Goal: Transaction & Acquisition: Book appointment/travel/reservation

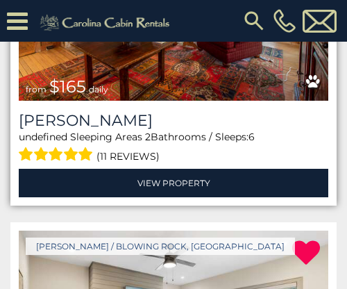
scroll to position [352, 0]
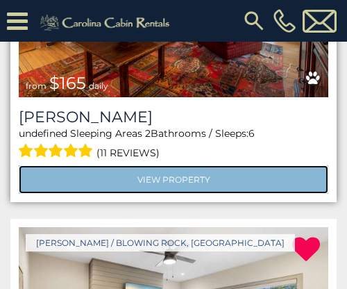
click at [190, 177] on link "View Property" at bounding box center [173, 179] width 309 height 28
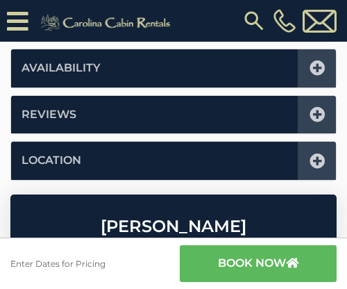
scroll to position [811, 0]
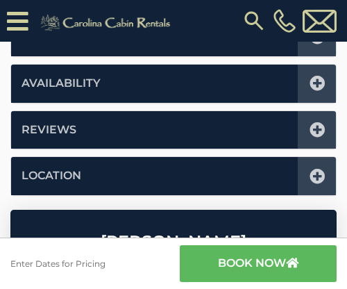
click at [134, 91] on li "Availability" at bounding box center [173, 84] width 325 height 38
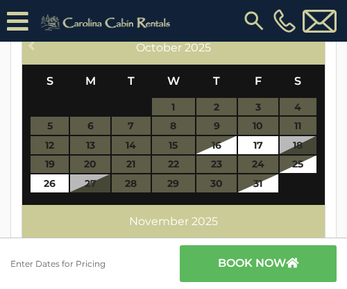
scroll to position [541, 0]
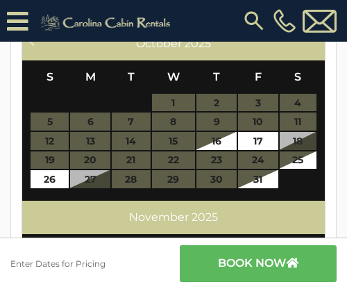
click at [165, 37] on section "[PHONE_NUMBER]" at bounding box center [173, 21] width 347 height 42
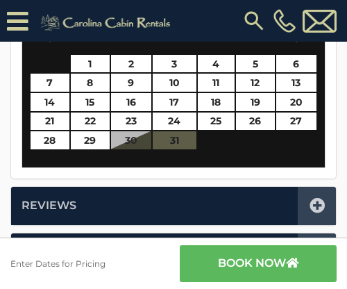
scroll to position [938, 0]
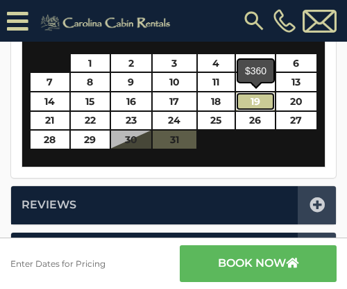
click at [264, 102] on link "19" at bounding box center [255, 101] width 39 height 18
type input "**********"
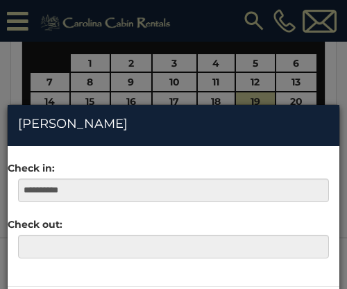
scroll to position [47, 0]
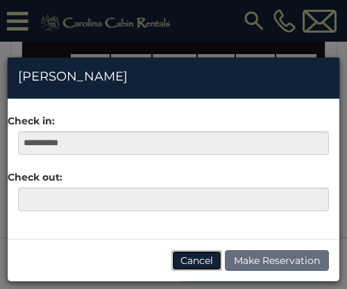
click at [176, 259] on button "Cancel" at bounding box center [196, 260] width 51 height 21
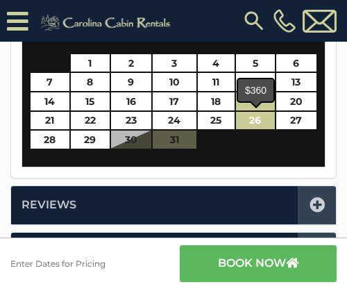
scroll to position [0, 0]
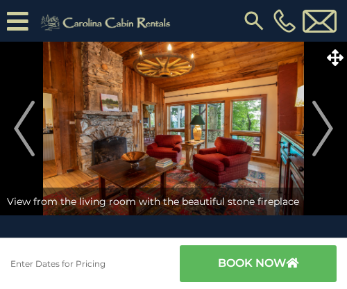
click at [16, 21] on icon at bounding box center [18, 21] width 22 height 24
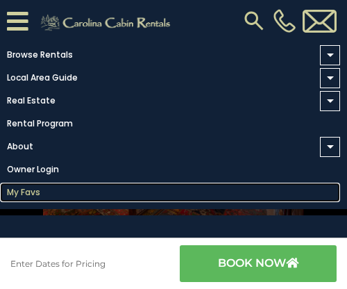
click at [23, 190] on link "My Favs" at bounding box center [170, 191] width 340 height 19
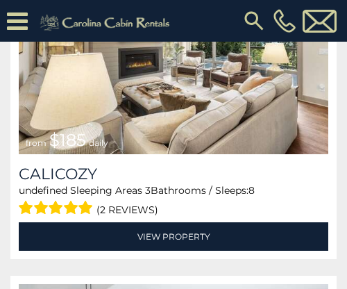
scroll to position [604, 0]
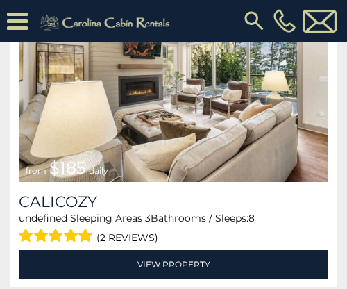
click at [151, 160] on img at bounding box center [173, 77] width 309 height 207
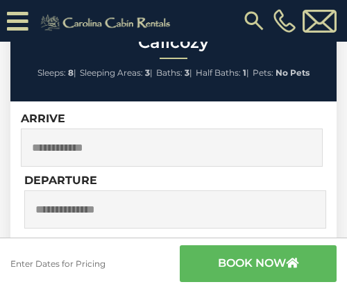
scroll to position [1009, 0]
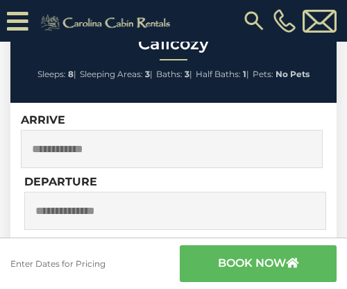
click at [178, 144] on input "text" at bounding box center [172, 149] width 302 height 38
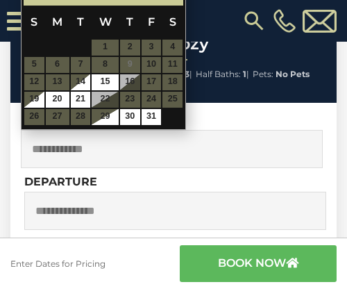
click at [58, 37] on th "M" at bounding box center [57, 22] width 25 height 33
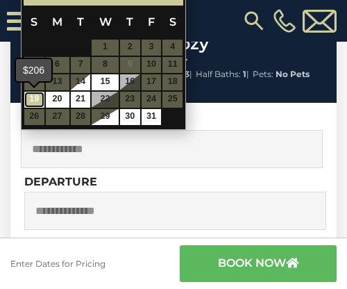
click at [35, 98] on link "19" at bounding box center [34, 100] width 20 height 16
type input "**********"
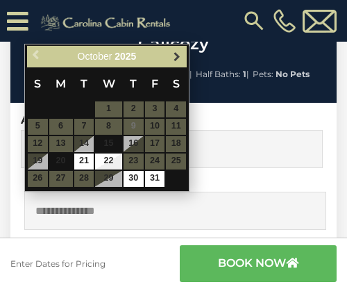
click at [178, 62] on link "Next" at bounding box center [176, 56] width 17 height 17
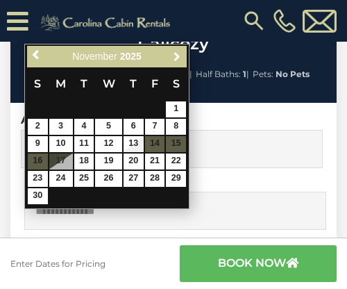
click at [178, 62] on link "Next" at bounding box center [176, 56] width 17 height 17
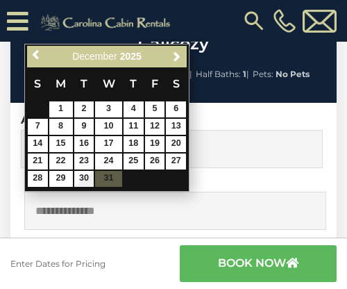
click at [9, 26] on icon at bounding box center [18, 21] width 22 height 24
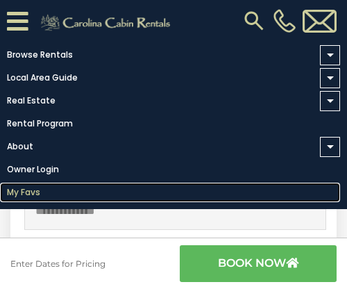
click at [39, 191] on link "My Favs" at bounding box center [170, 191] width 340 height 19
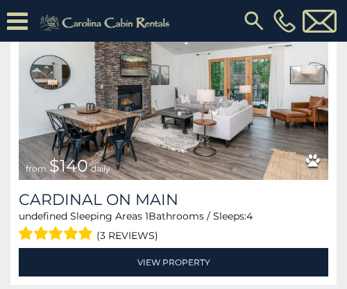
scroll to position [946, 0]
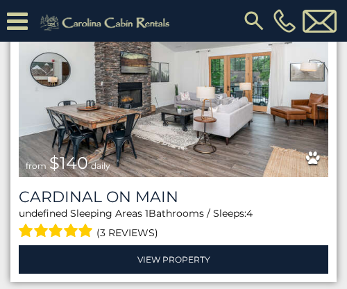
click at [153, 109] on img at bounding box center [173, 72] width 309 height 207
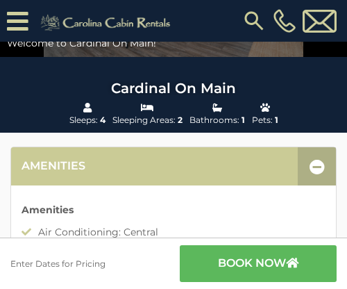
scroll to position [521, 0]
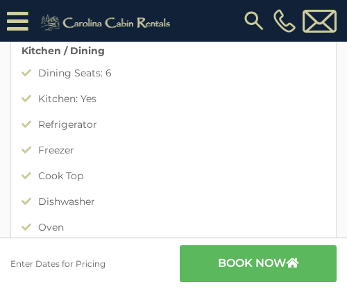
click at [246, 268] on button "book now" at bounding box center [258, 263] width 157 height 37
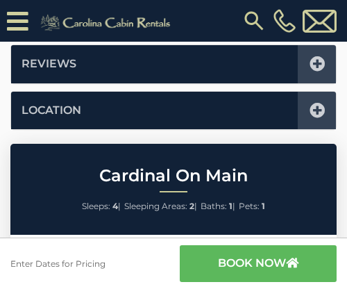
scroll to position [1178, 0]
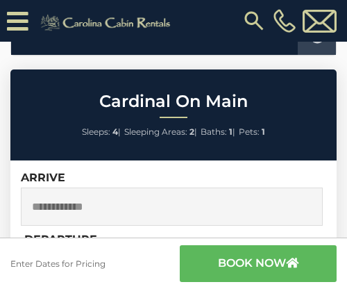
click at [163, 203] on input "text" at bounding box center [172, 206] width 302 height 38
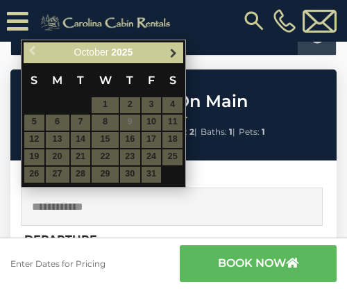
click at [174, 47] on span "Next" at bounding box center [173, 52] width 11 height 11
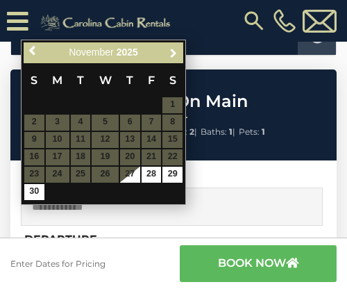
click at [174, 47] on span "Next" at bounding box center [173, 52] width 11 height 11
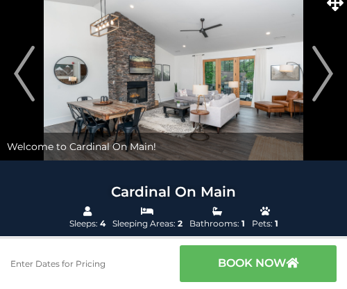
scroll to position [0, 0]
